Goal: Navigation & Orientation: Find specific page/section

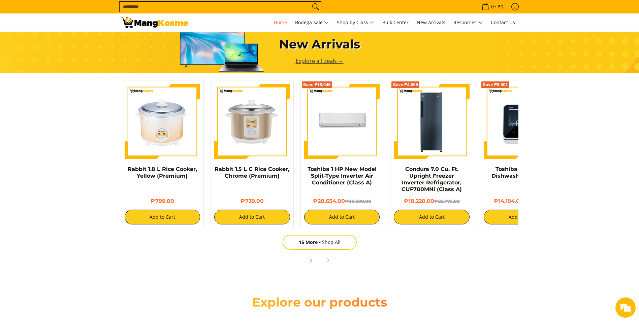
scroll to position [404, 0]
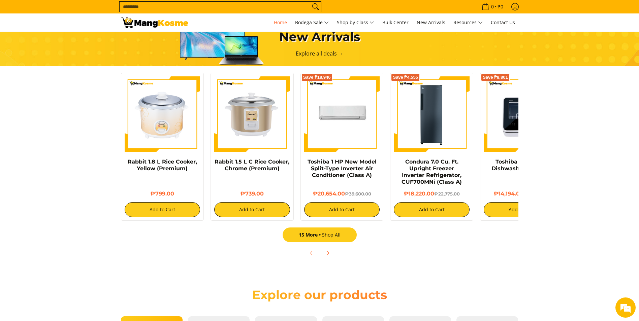
click at [301, 235] on span "15 More" at bounding box center [310, 235] width 23 height 6
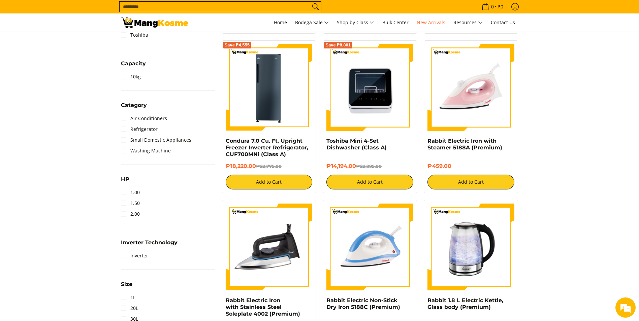
scroll to position [269, 0]
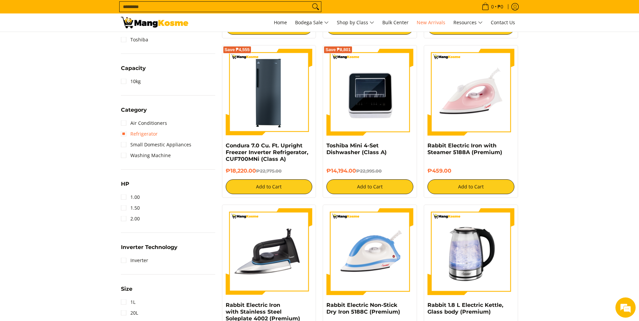
click at [122, 133] on link "Refrigerator" at bounding box center [139, 134] width 37 height 11
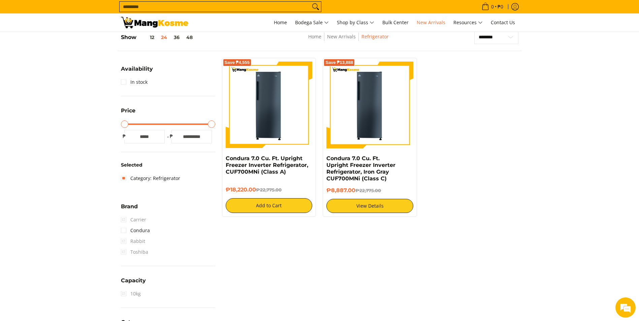
scroll to position [95, 0]
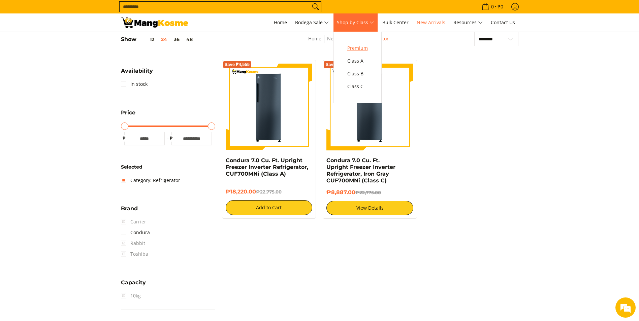
click at [371, 45] on link "Premium" at bounding box center [357, 48] width 27 height 13
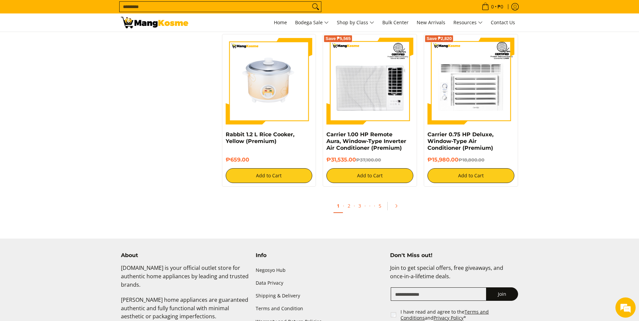
scroll to position [1246, 0]
